Goal: Answer question/provide support: Share knowledge or assist other users

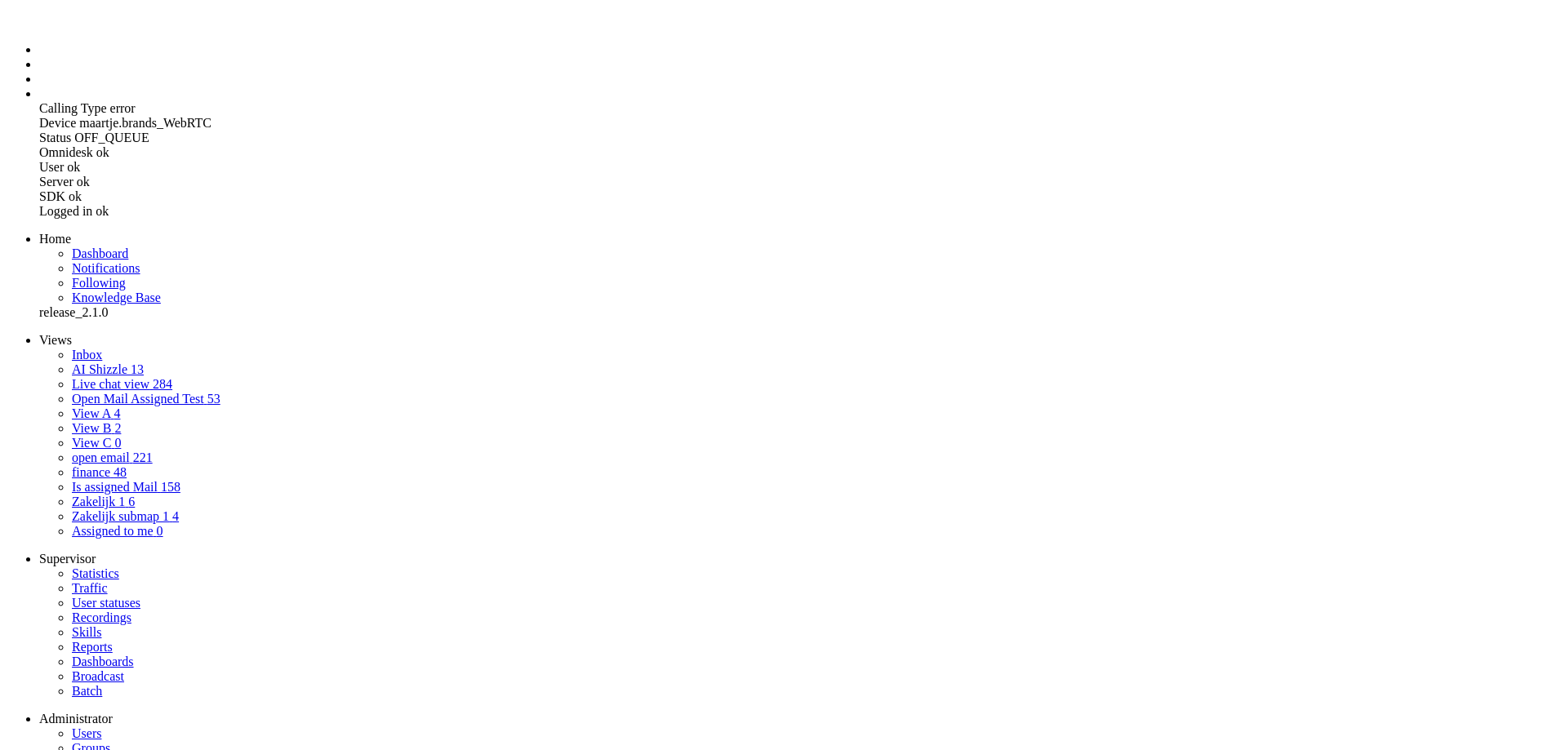
copy div "598374"
drag, startPoint x: 483, startPoint y: 580, endPoint x: 438, endPoint y: 474, distance: 115.2
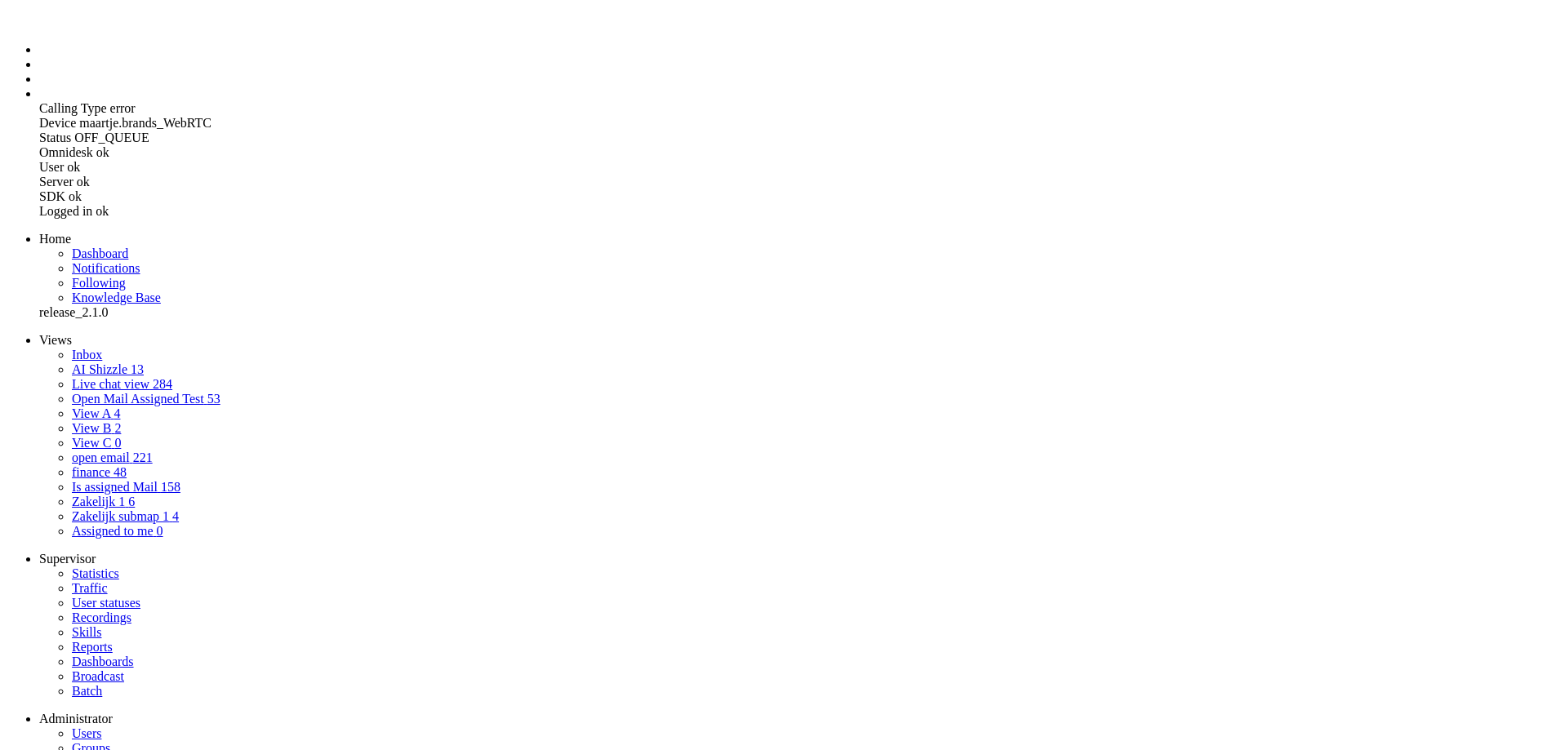
copy div "Hello, I would like to enquire about the proposed bill to my name. I see in the…"
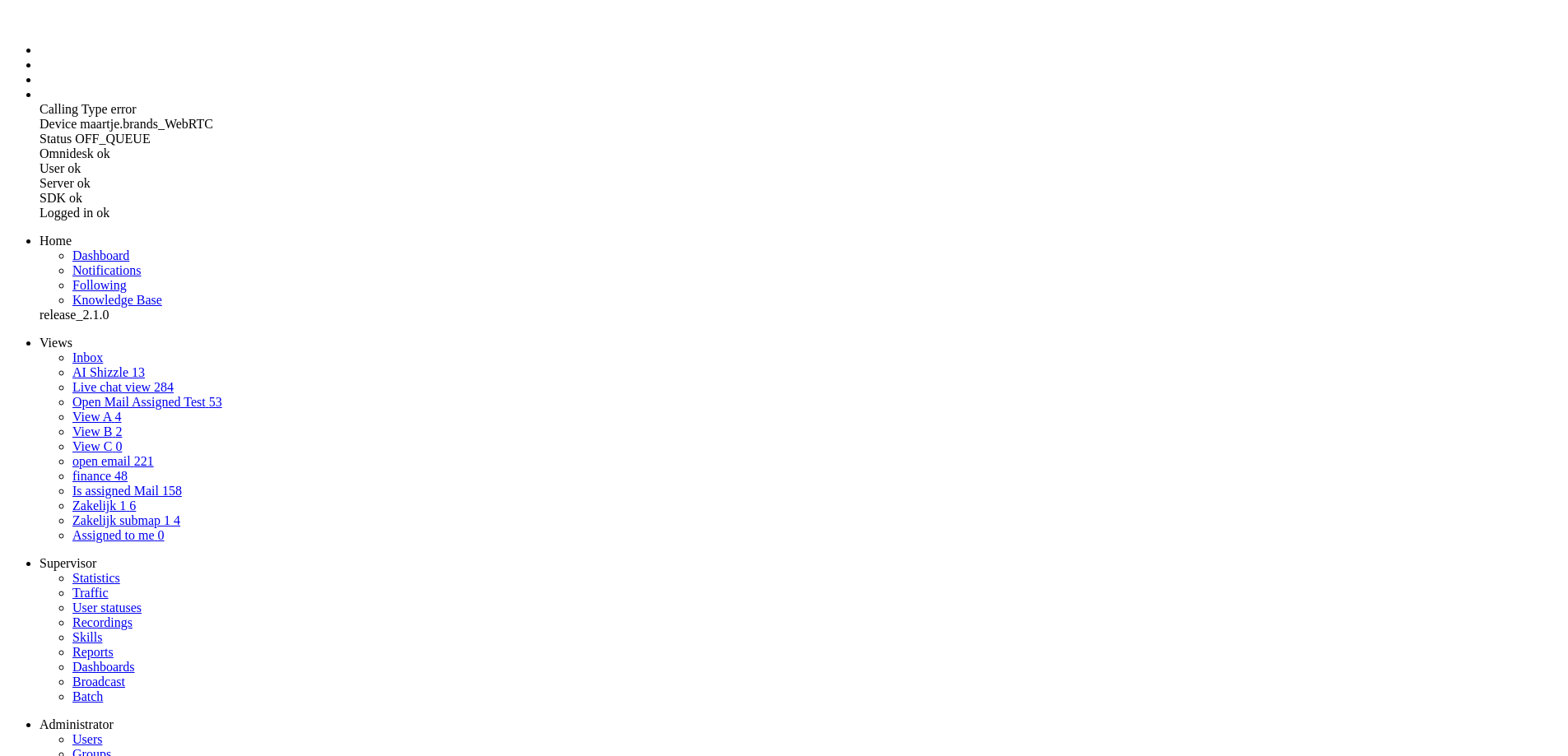
drag, startPoint x: 21, startPoint y: 3960, endPoint x: 90, endPoint y: 4073, distance: 132.4
copy body "Beste mevrouw G, [PERSON_NAME] wil graag informeren over de voorgestelde rekeni…"
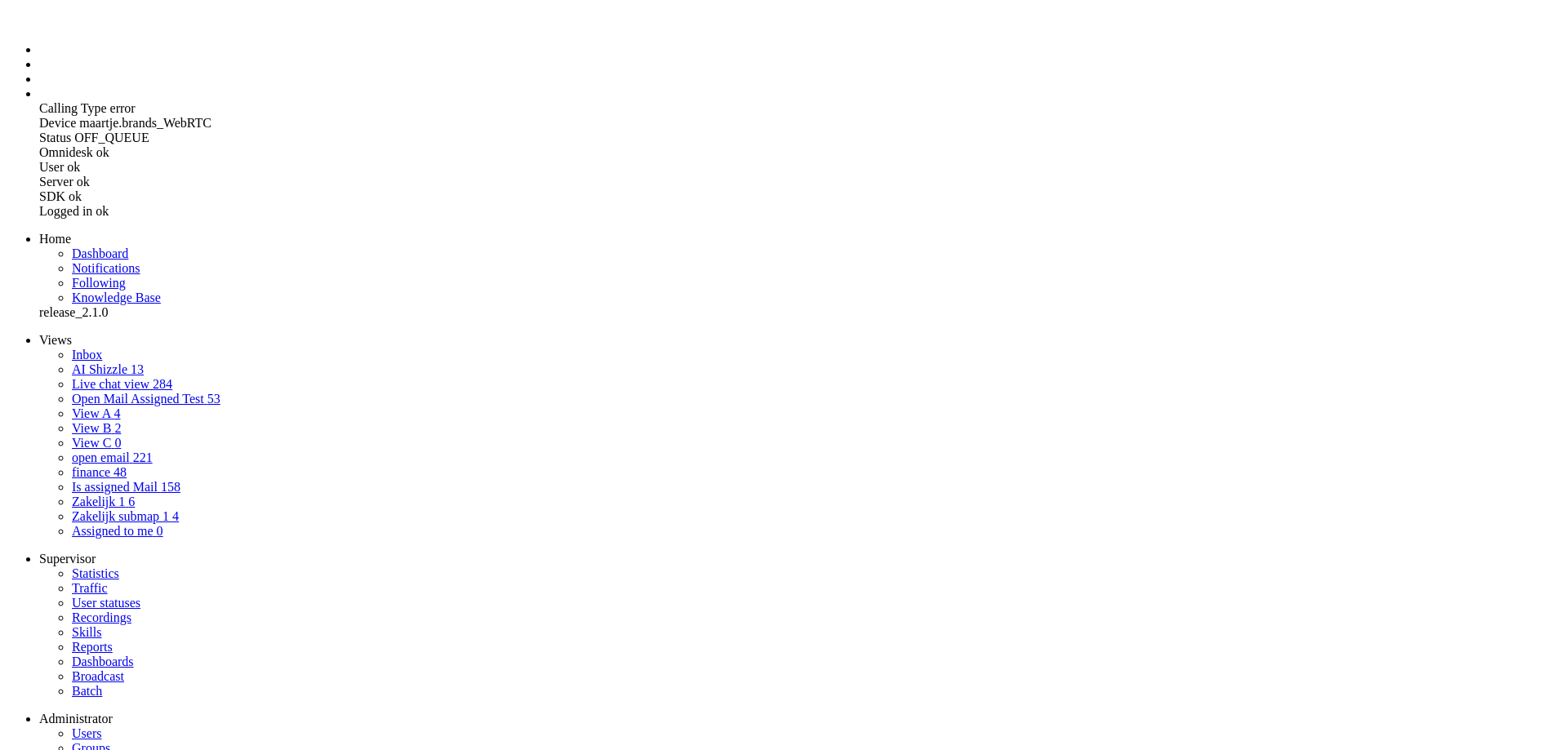
drag, startPoint x: 306, startPoint y: 70, endPoint x: 258, endPoint y: 75, distance: 48.3
copy div "598369"
click at [98, 347] on link "Inbox" at bounding box center [87, 354] width 30 height 14
click at [89, 347] on link "Inbox" at bounding box center [87, 354] width 30 height 14
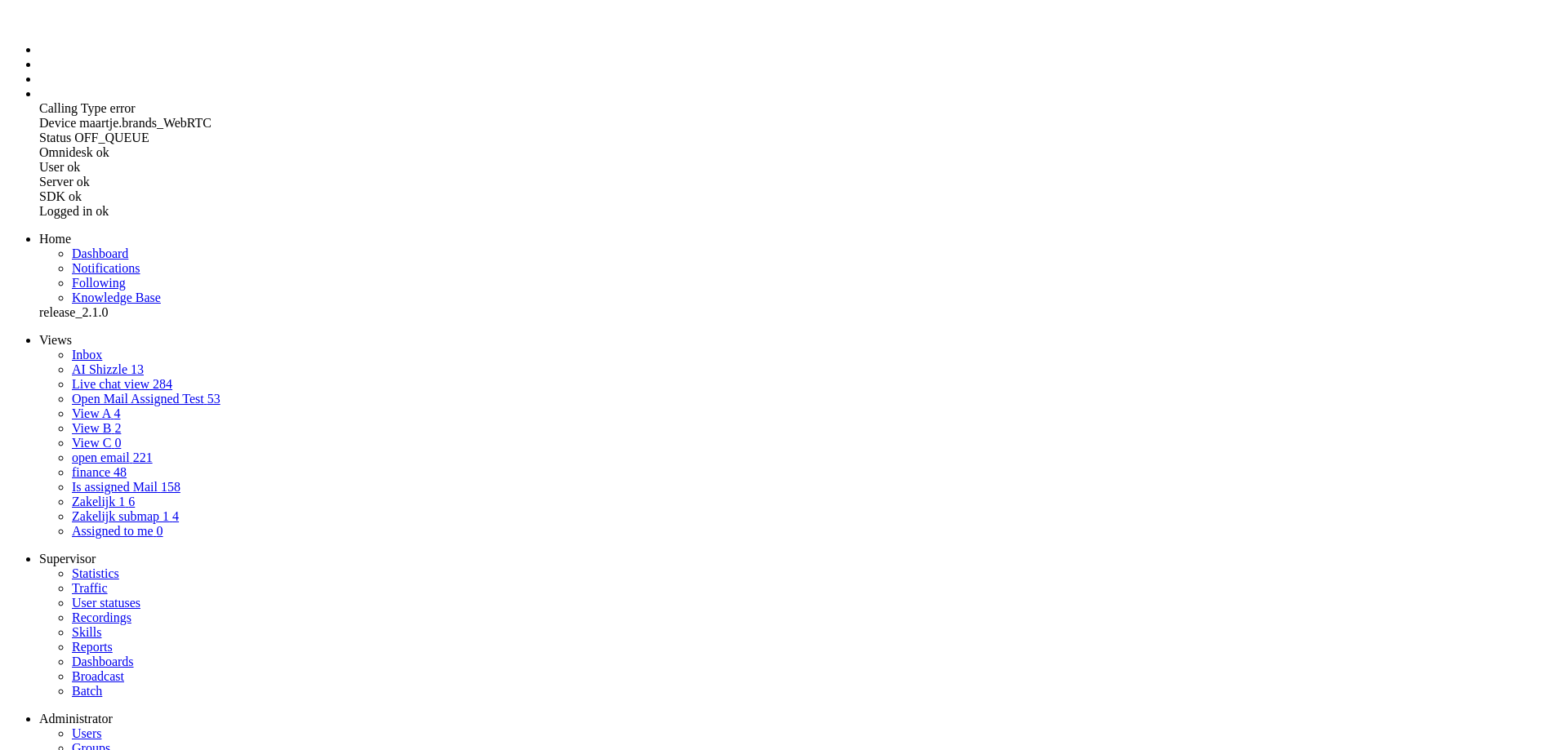
drag, startPoint x: 627, startPoint y: 587, endPoint x: 413, endPoint y: 454, distance: 252.0
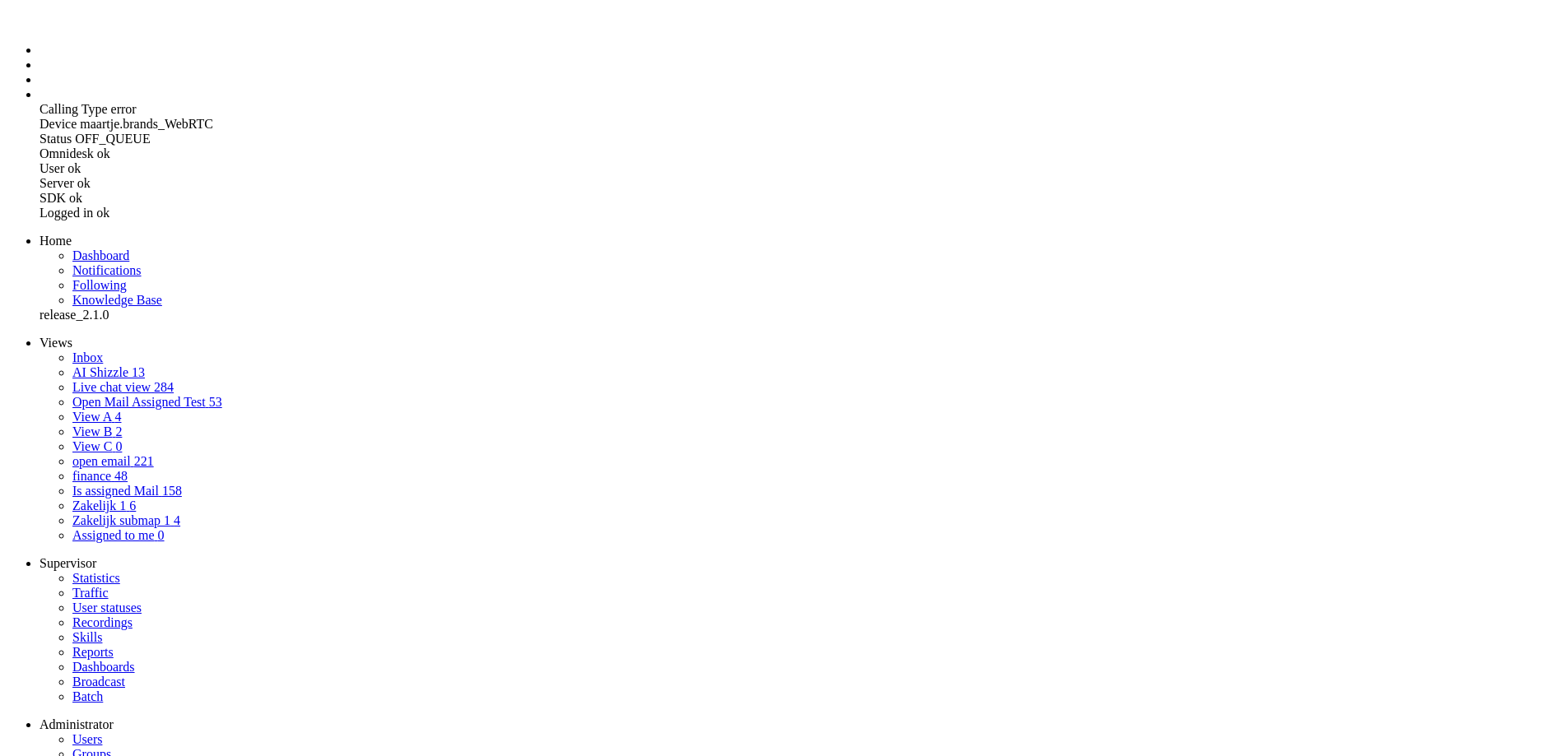
drag, startPoint x: 451, startPoint y: 488, endPoint x: 619, endPoint y: 595, distance: 199.2
copy div "Dear Greenchoice team, I recently received a message stating that I need to pay…"
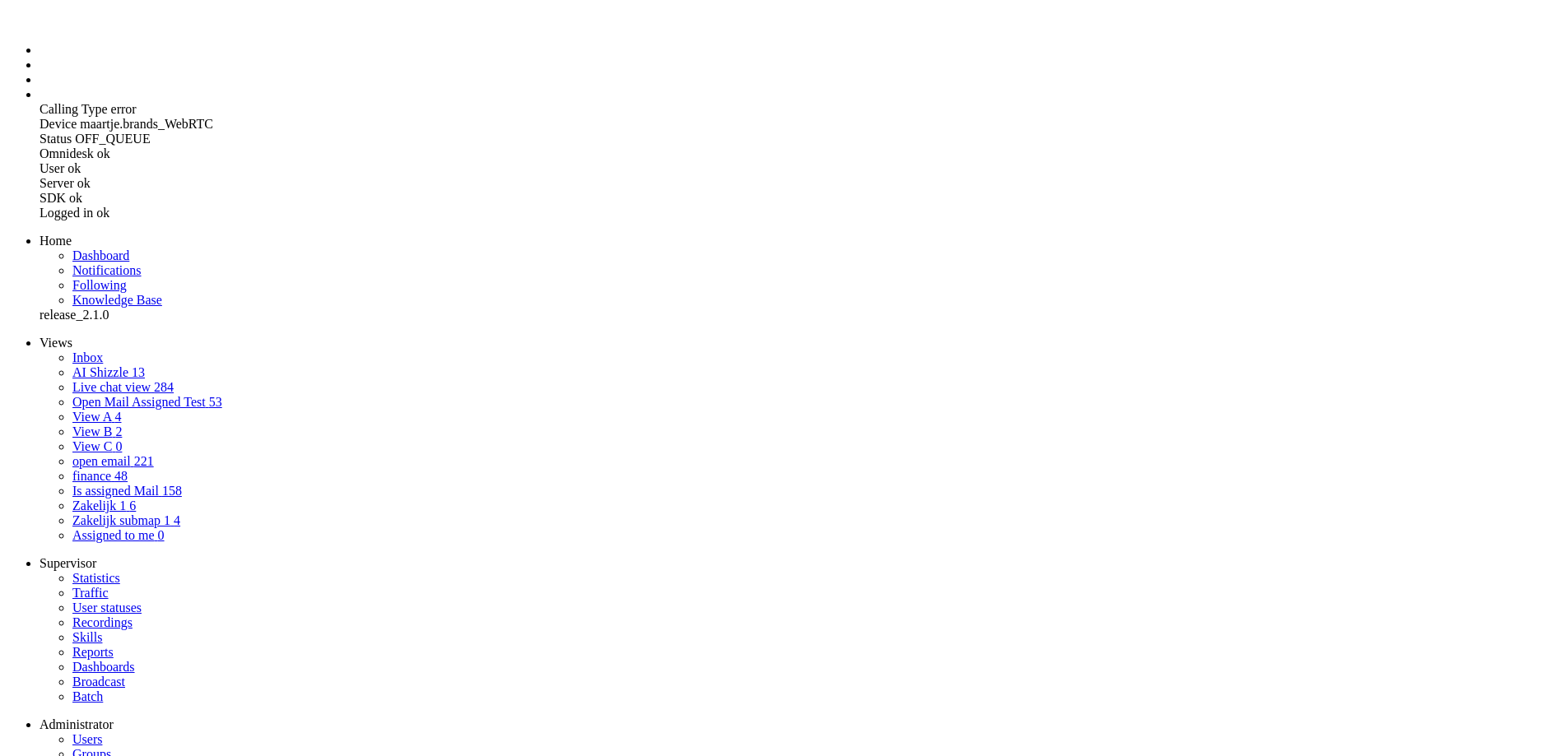
drag, startPoint x: 20, startPoint y: 3917, endPoint x: 176, endPoint y: 4034, distance: 195.0
copy body "Beste team van [PERSON_NAME], [PERSON_NAME] ontving ik een bericht waarin werd …"
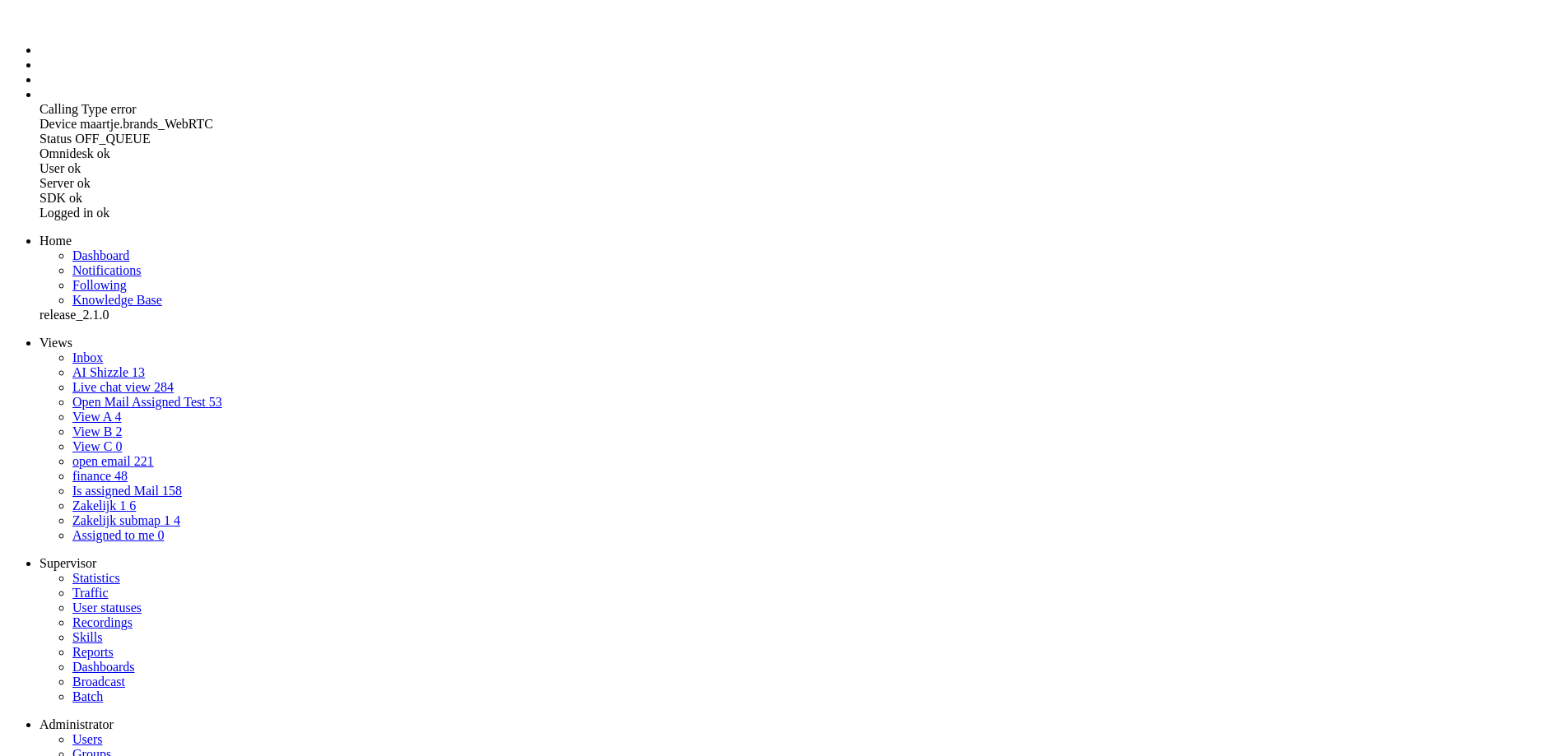
click at [126, 365] on link "AI Shizzle 13" at bounding box center [109, 371] width 72 height 14
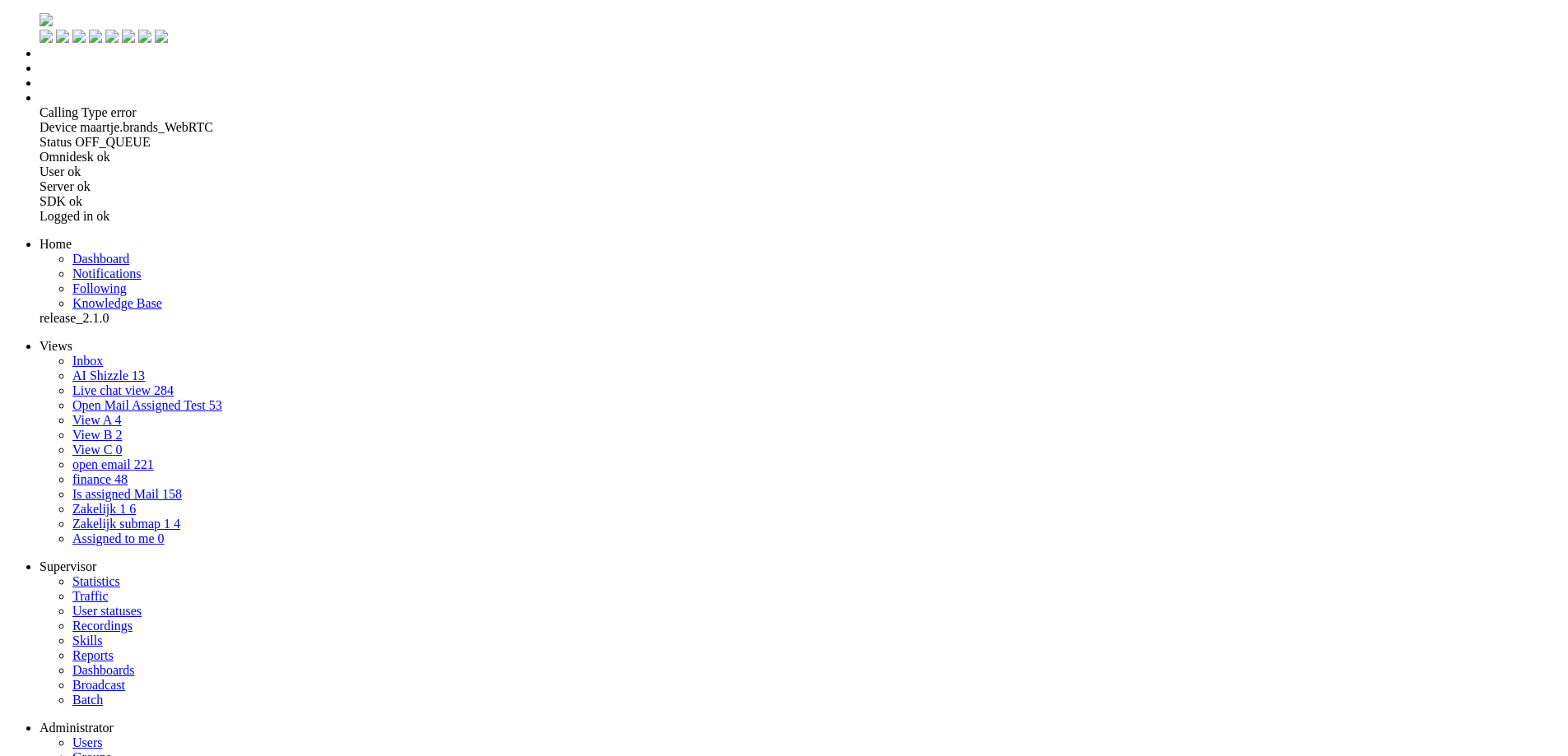
drag, startPoint x: 307, startPoint y: 72, endPoint x: 262, endPoint y: 72, distance: 45.0
copy div "598368"
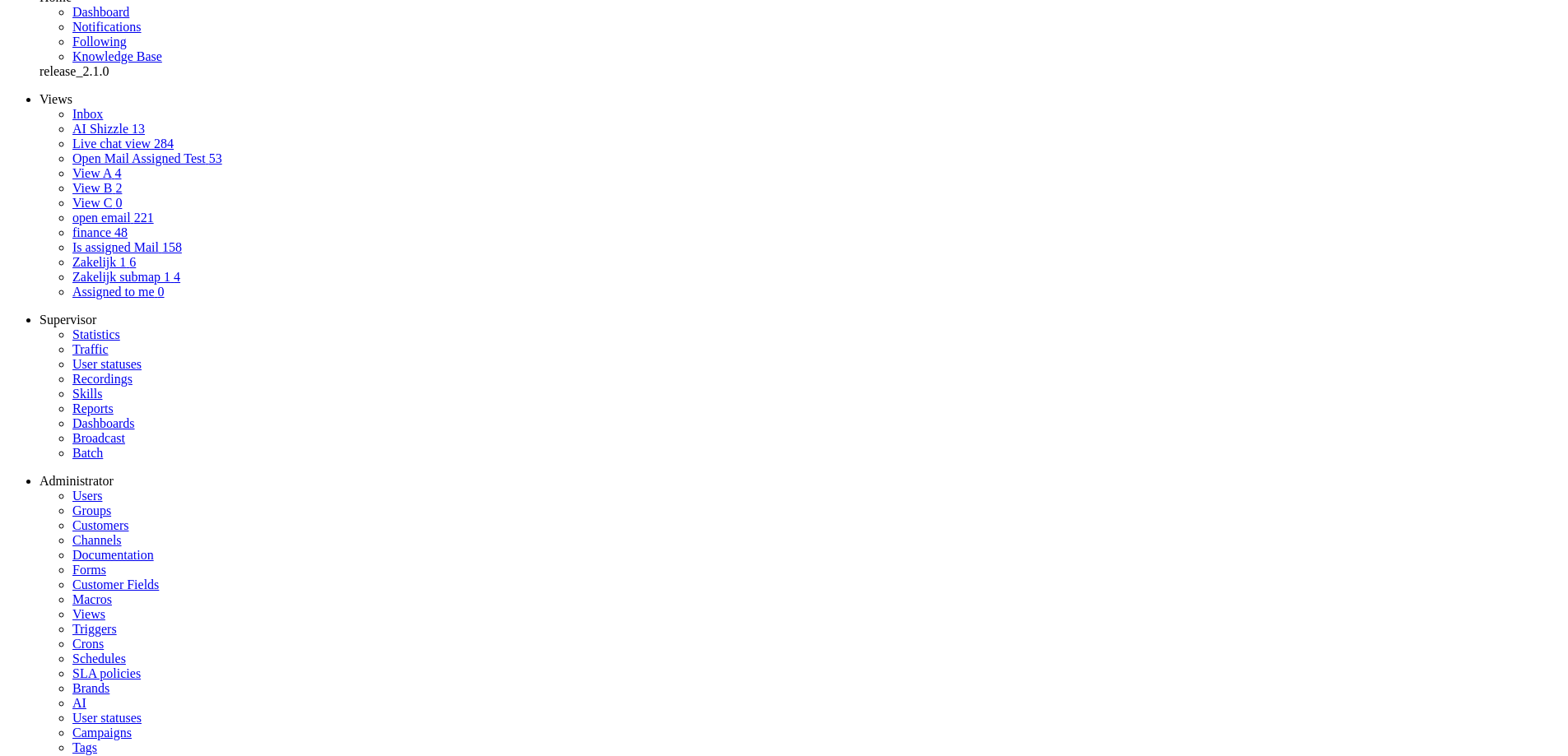
drag, startPoint x: 492, startPoint y: 488, endPoint x: 449, endPoint y: 241, distance: 250.7
copy div "Hi greenchoice, I was Querying more how such a tiny apartment can possibly have…"
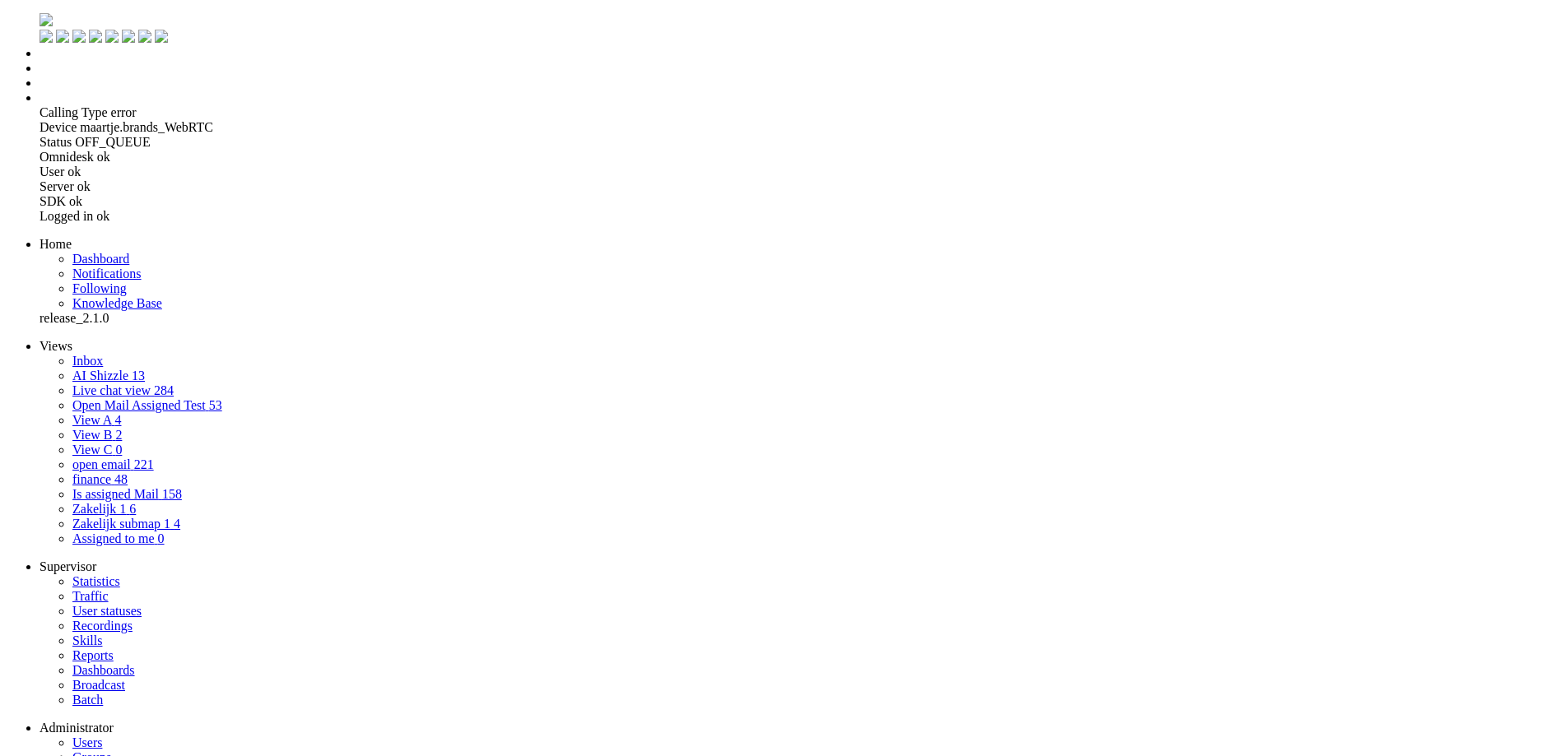
drag, startPoint x: 21, startPoint y: 4008, endPoint x: 317, endPoint y: 4201, distance: 353.4
copy body "Beste Greenchoice, Ik vroeg me af hoe het mogelijk is dat zo'n klein appartemen…"
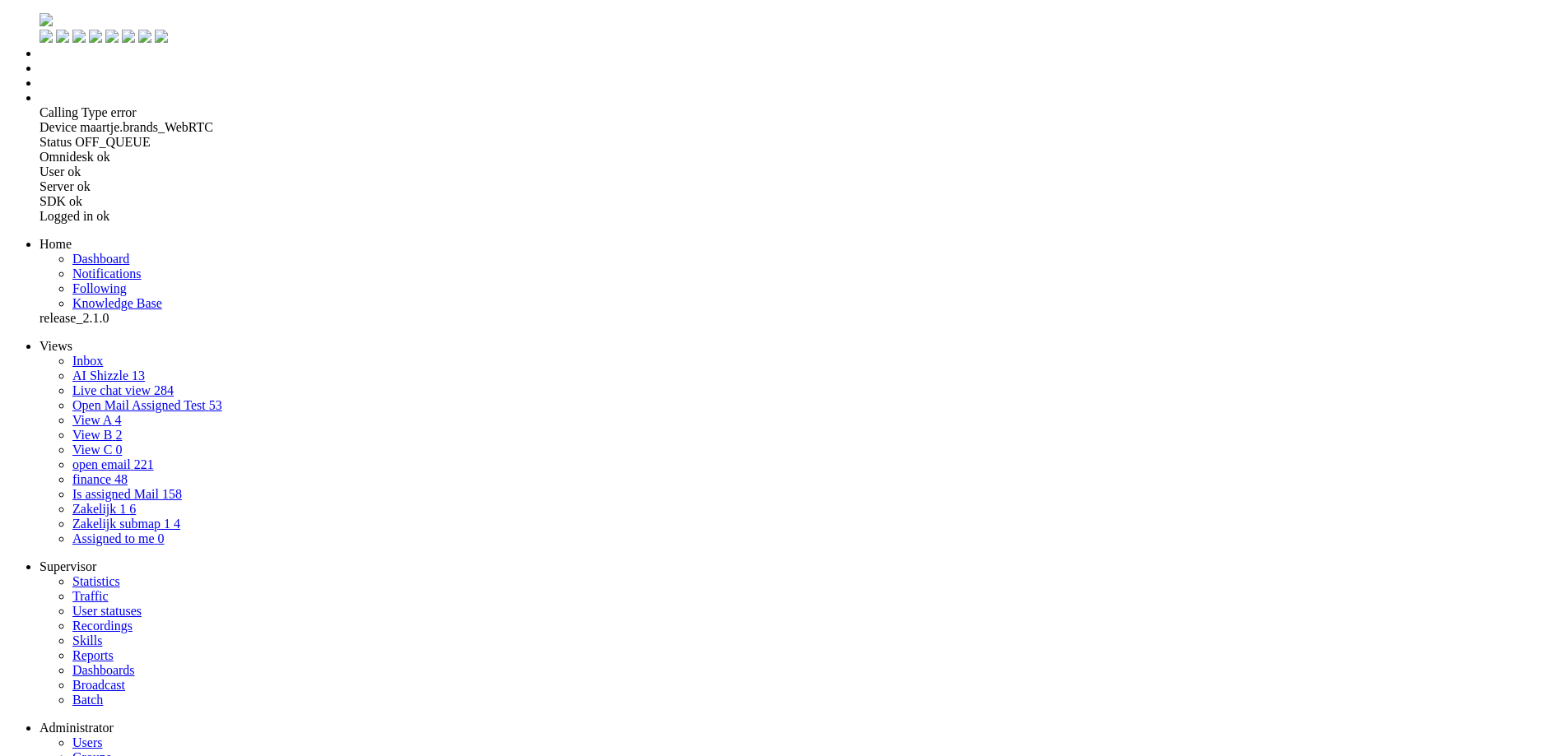
drag, startPoint x: 17, startPoint y: 4011, endPoint x: 181, endPoint y: 4150, distance: 215.0
drag, startPoint x: 182, startPoint y: 4096, endPoint x: 149, endPoint y: 4054, distance: 53.4
copy body "Beste team van [PERSON_NAME], [PERSON_NAME] ontving ik een bericht waarin werd …"
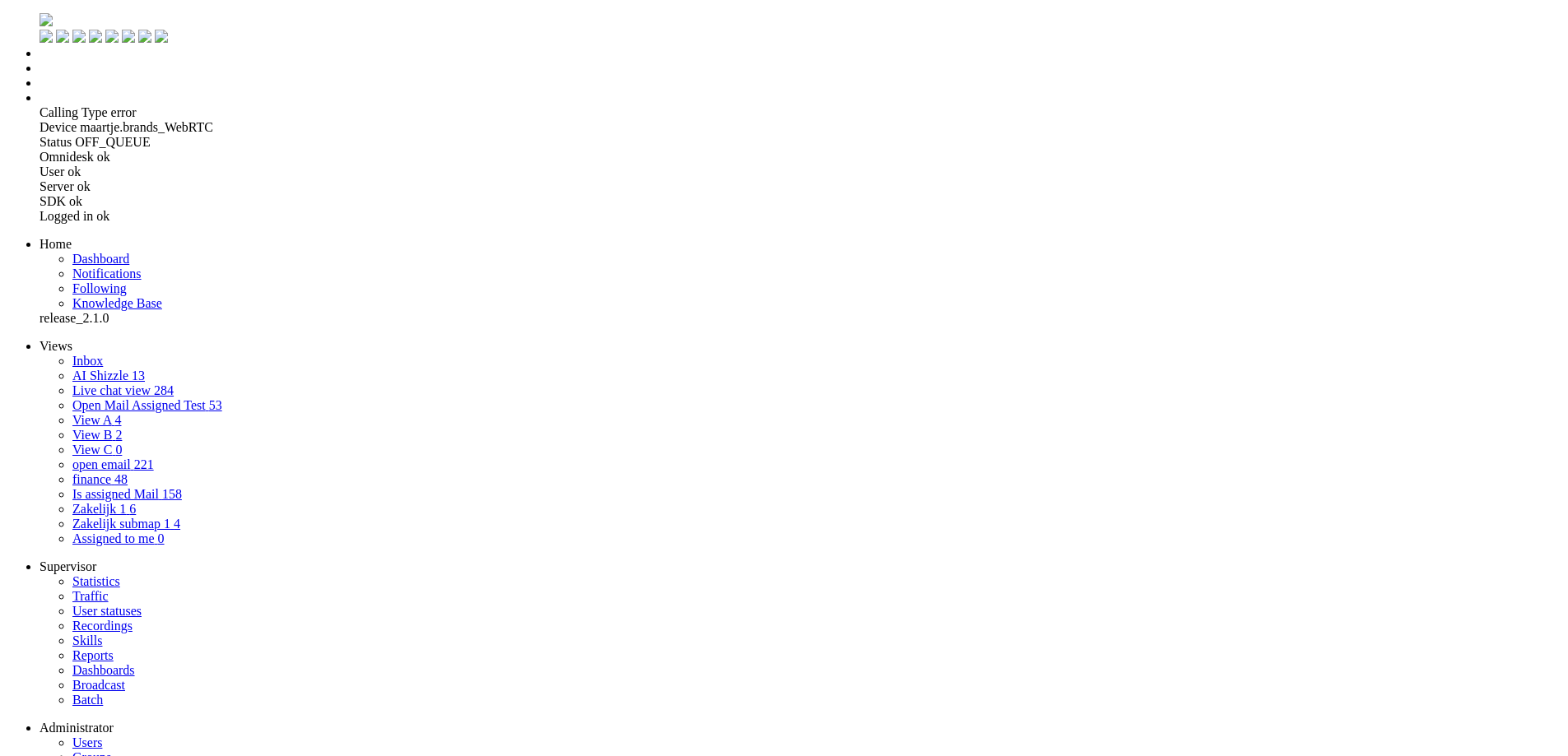
drag, startPoint x: 22, startPoint y: 4013, endPoint x: 126, endPoint y: 4125, distance: 152.8
copy body "Beste mevrouw G, [PERSON_NAME] wil graag informeren over de voorgestelde rekeni…"
